Goal: Task Accomplishment & Management: Complete application form

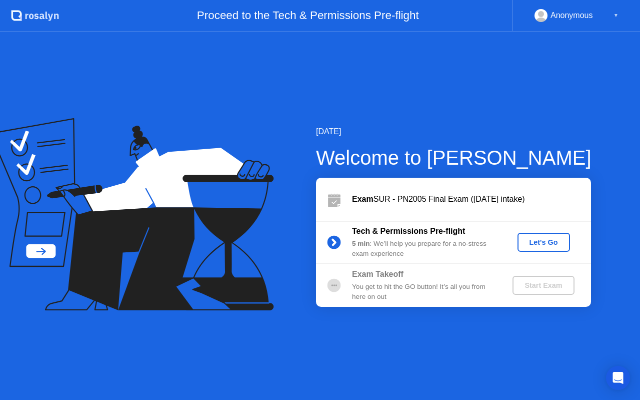
click at [540, 245] on div "Let's Go" at bounding box center [544, 242] width 45 height 8
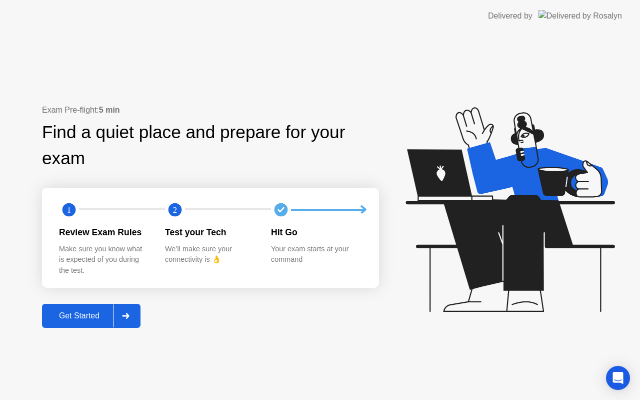
click at [74, 315] on div "Get Started" at bounding box center [79, 315] width 69 height 9
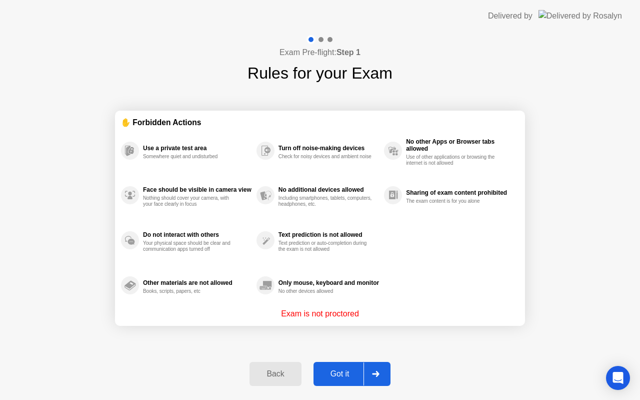
click at [348, 369] on div "Got it" at bounding box center [340, 373] width 47 height 9
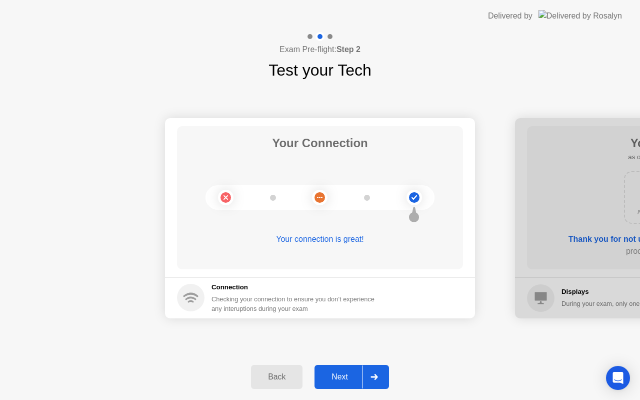
click at [378, 374] on icon at bounding box center [375, 377] width 8 height 6
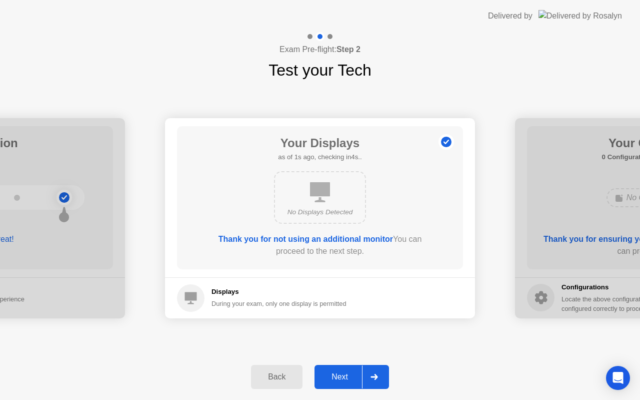
click at [378, 374] on icon at bounding box center [375, 377] width 8 height 6
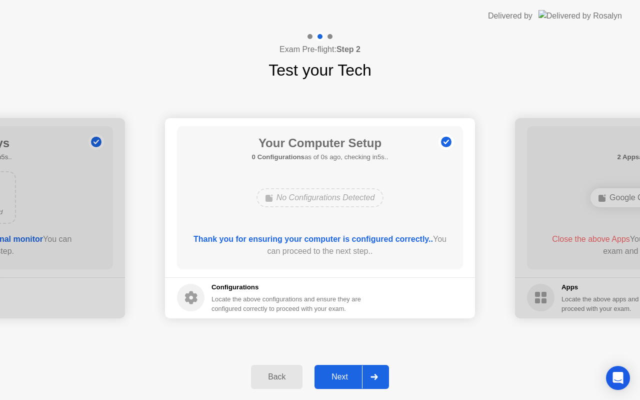
click at [378, 374] on icon at bounding box center [375, 377] width 8 height 6
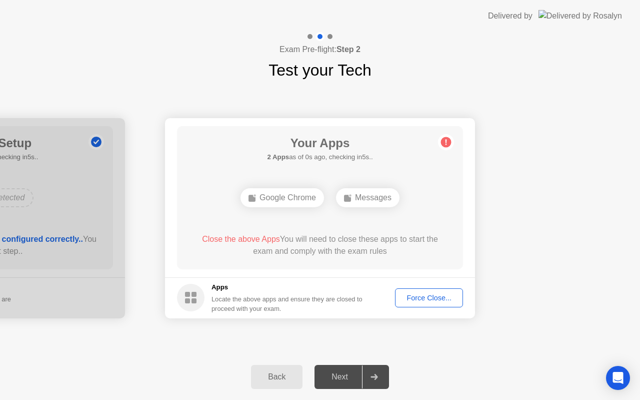
click at [378, 374] on icon at bounding box center [375, 377] width 8 height 6
click at [415, 295] on div "Force Close..." at bounding box center [429, 298] width 61 height 8
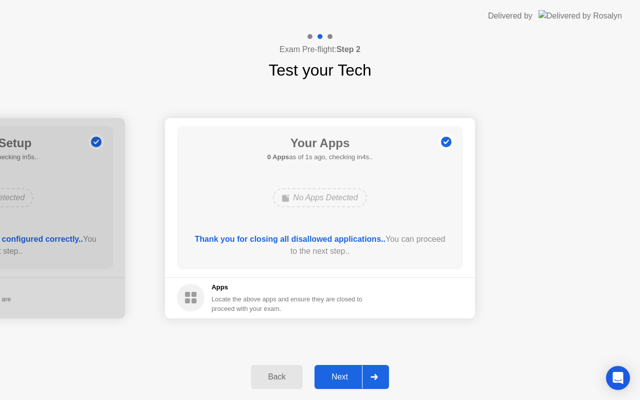
click at [374, 376] on icon at bounding box center [374, 377] width 7 height 6
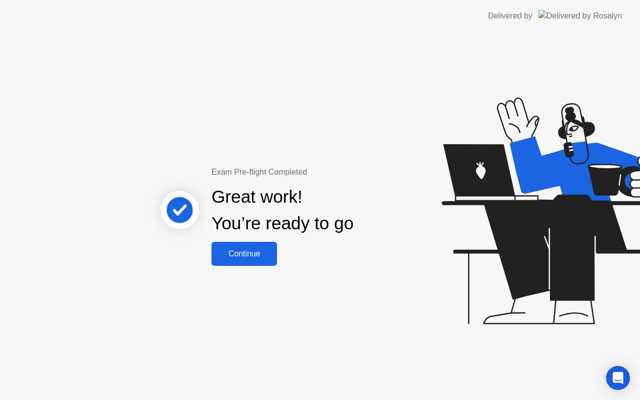
click at [253, 244] on button "Continue" at bounding box center [245, 254] width 66 height 24
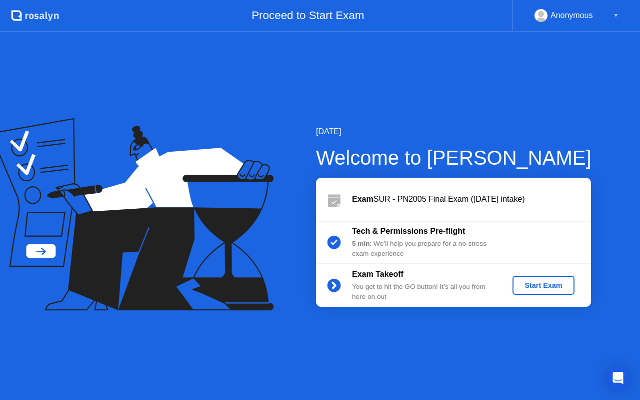
click at [548, 284] on div "Start Exam" at bounding box center [544, 285] width 54 height 8
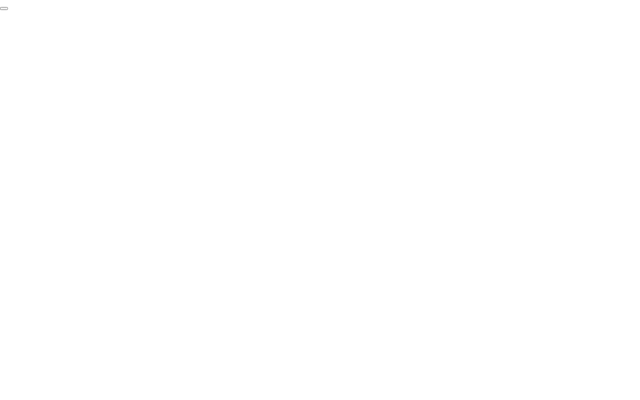
click div "End Proctoring Session"
